Goal: Information Seeking & Learning: Learn about a topic

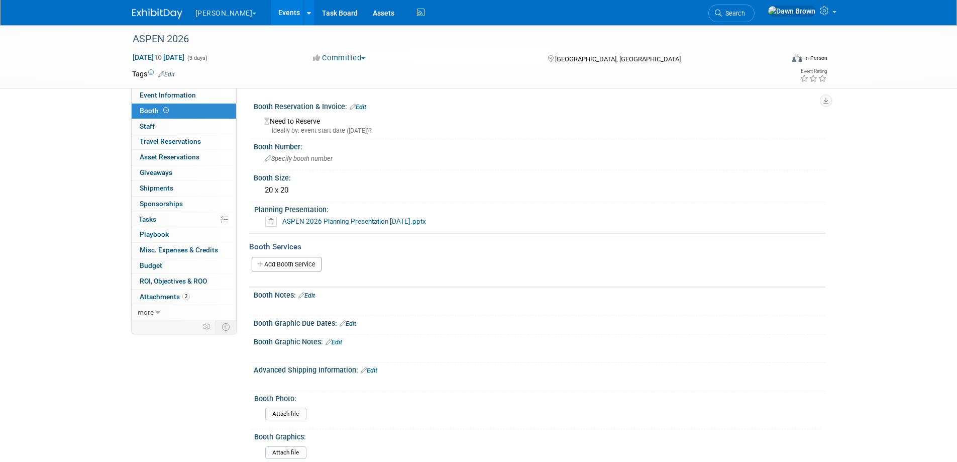
click at [271, 12] on link "Events" at bounding box center [289, 12] width 37 height 25
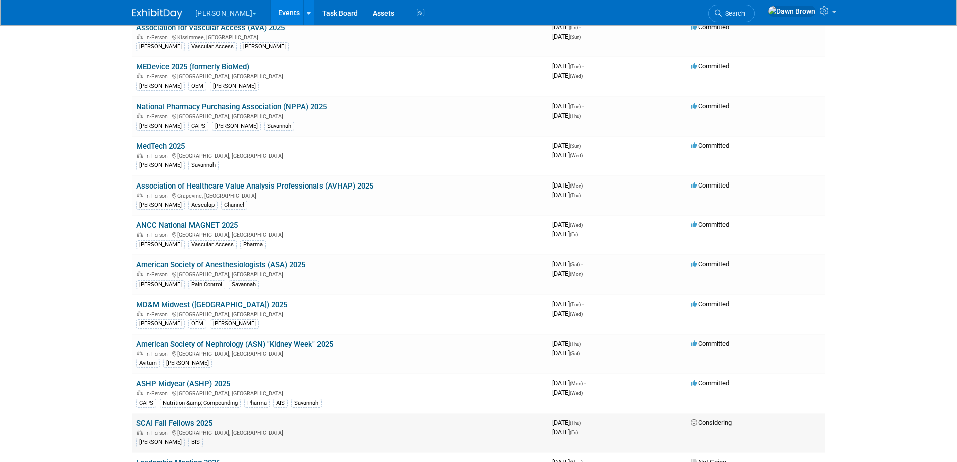
scroll to position [100, 0]
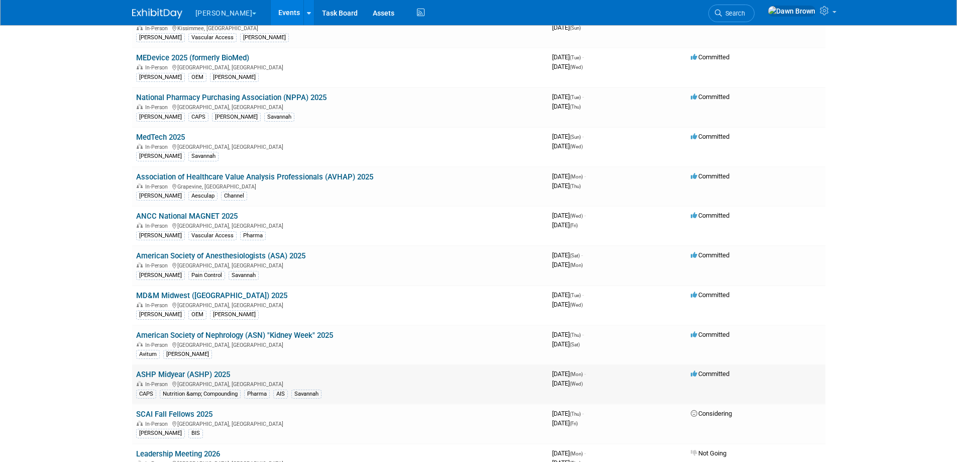
click at [219, 373] on link "ASHP Midyear (ASHP) 2025" at bounding box center [183, 374] width 94 height 9
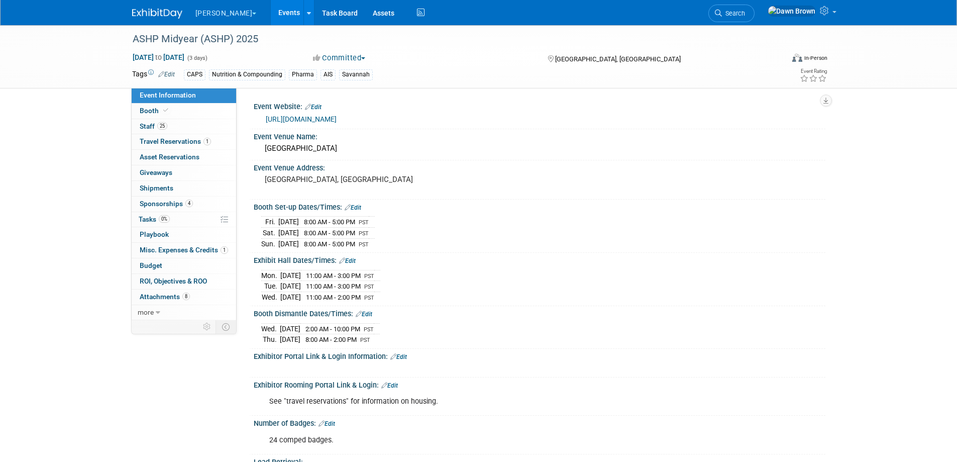
click at [337, 119] on link "https://www.ashp.org/meetings-and-conferences/midyear-clinical-meeting-and-exhi…" at bounding box center [301, 119] width 71 height 8
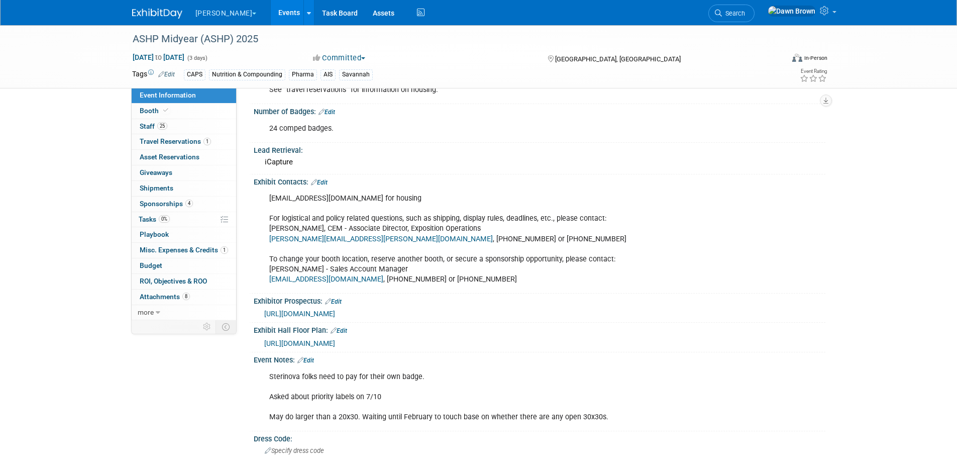
scroll to position [339, 0]
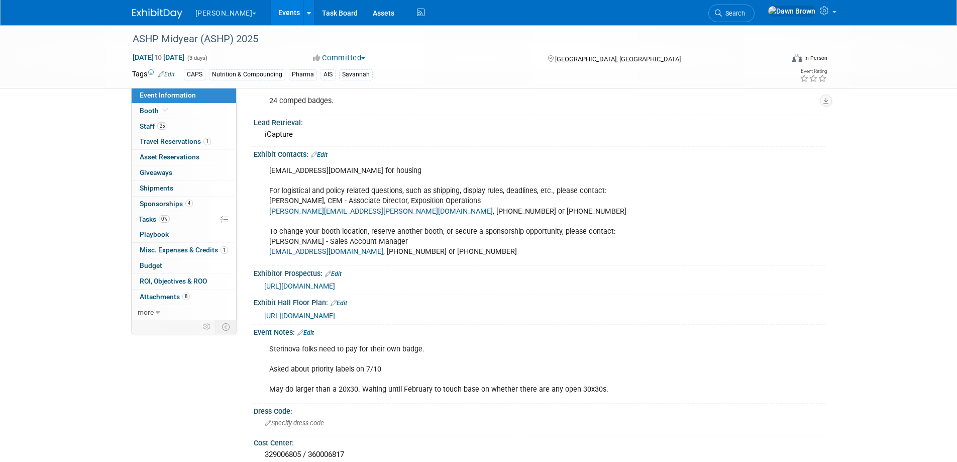
click at [335, 282] on span "https://events.jspargo.com/Midyear25/CUSTOM/pdf25/ASHPMidyear2025ExhProspectus.…" at bounding box center [299, 286] width 71 height 8
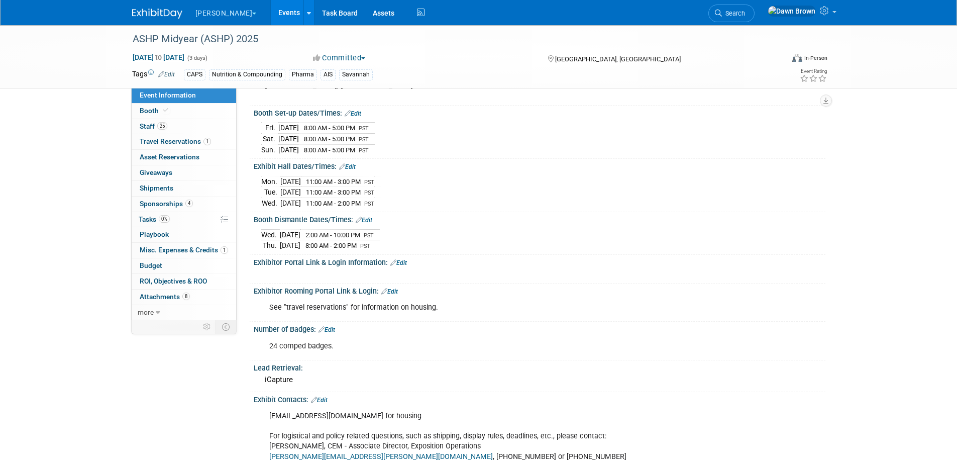
scroll to position [0, 0]
